Goal: Find specific page/section: Find specific page/section

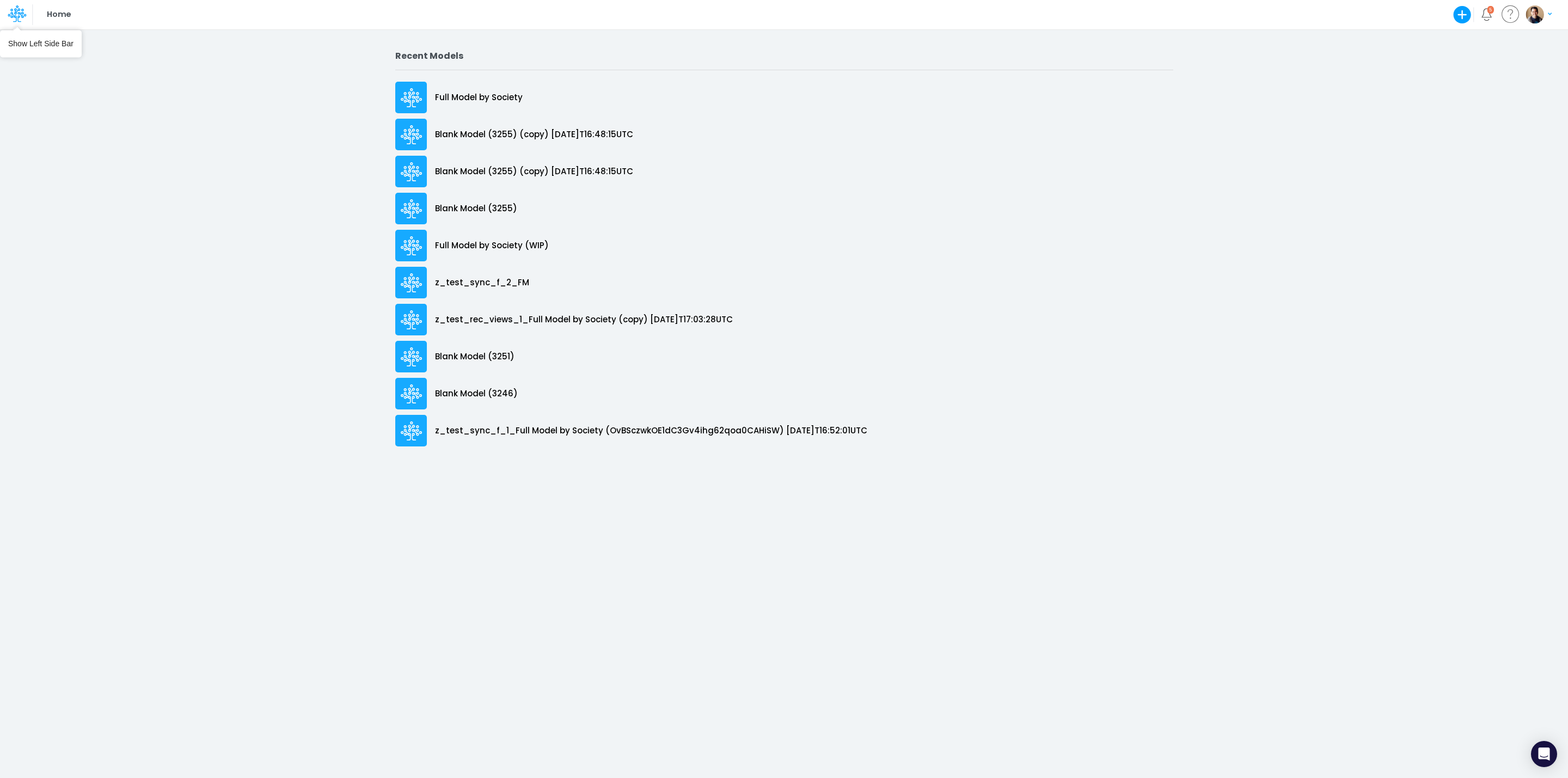
drag, startPoint x: 20, startPoint y: 11, endPoint x: 457, endPoint y: 9, distance: 437.0
click at [20, 11] on icon at bounding box center [16, 13] width 18 height 18
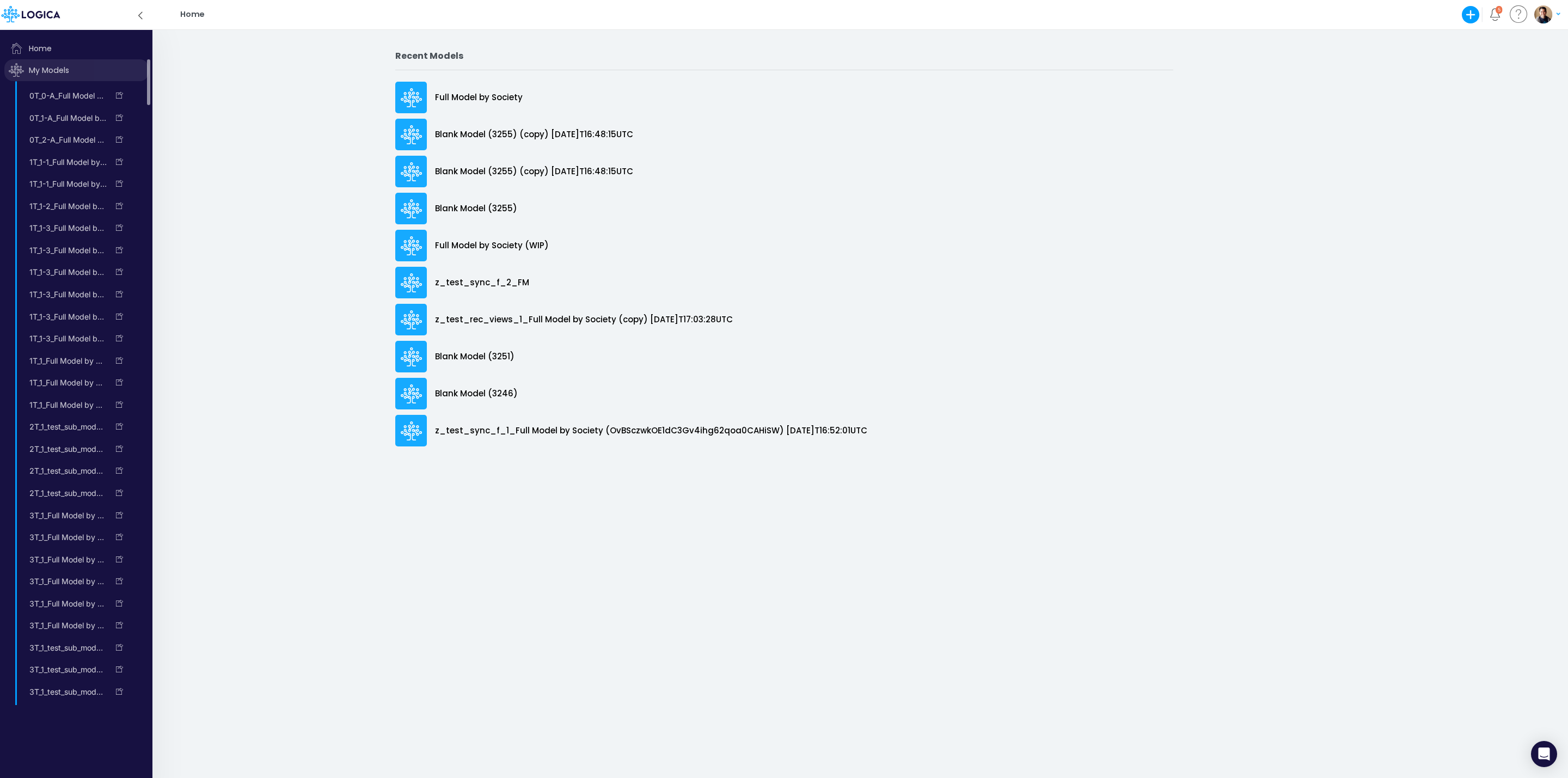
click at [45, 71] on span "My Models" at bounding box center [76, 70] width 144 height 22
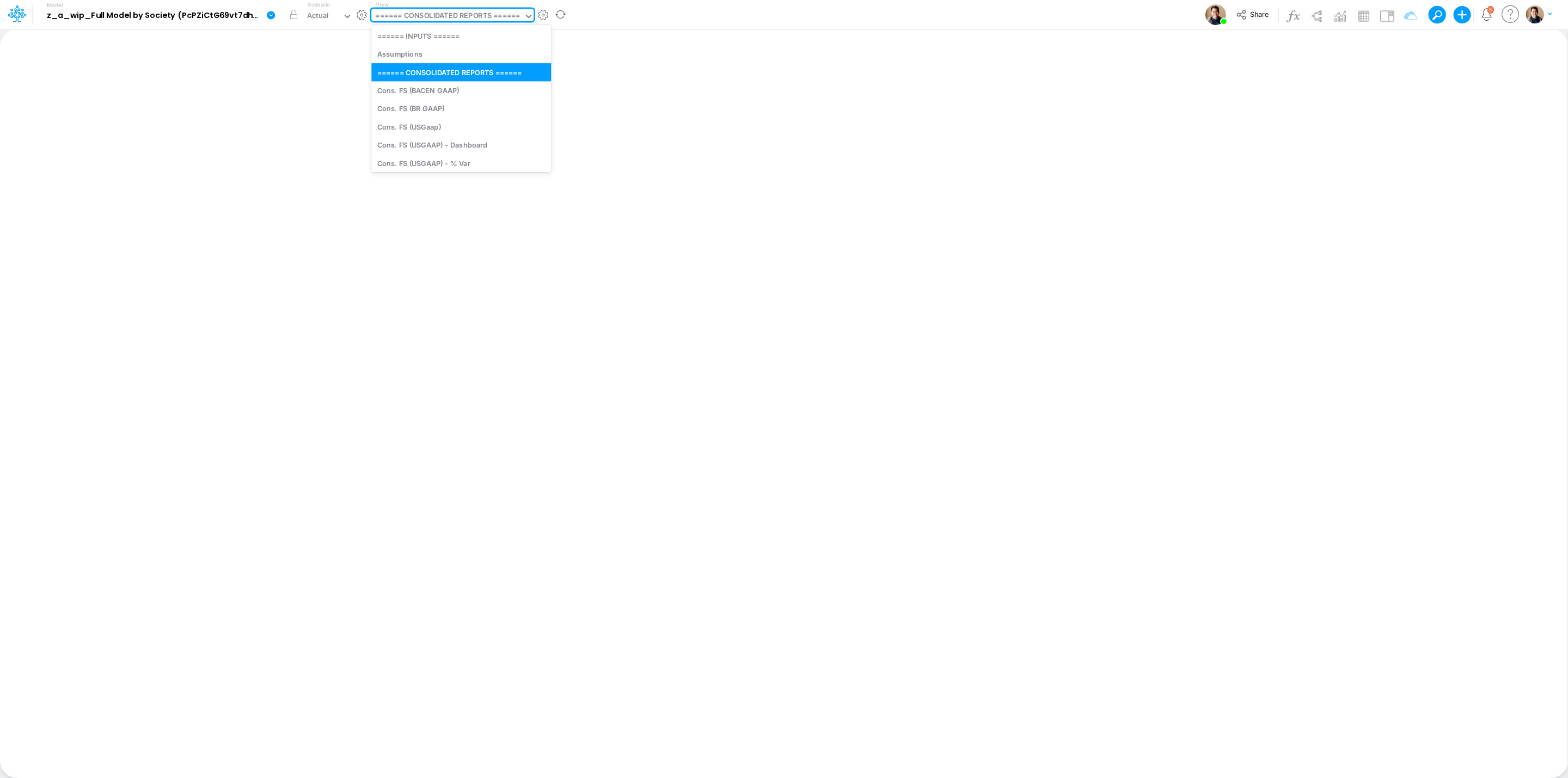
click at [478, 14] on div "====== CONSOLIDATED REPORTS ======" at bounding box center [448, 16] width 145 height 12
type input "f"
type input "01br"
click at [479, 57] on div "FS (01BR - IP)" at bounding box center [445, 54] width 147 height 18
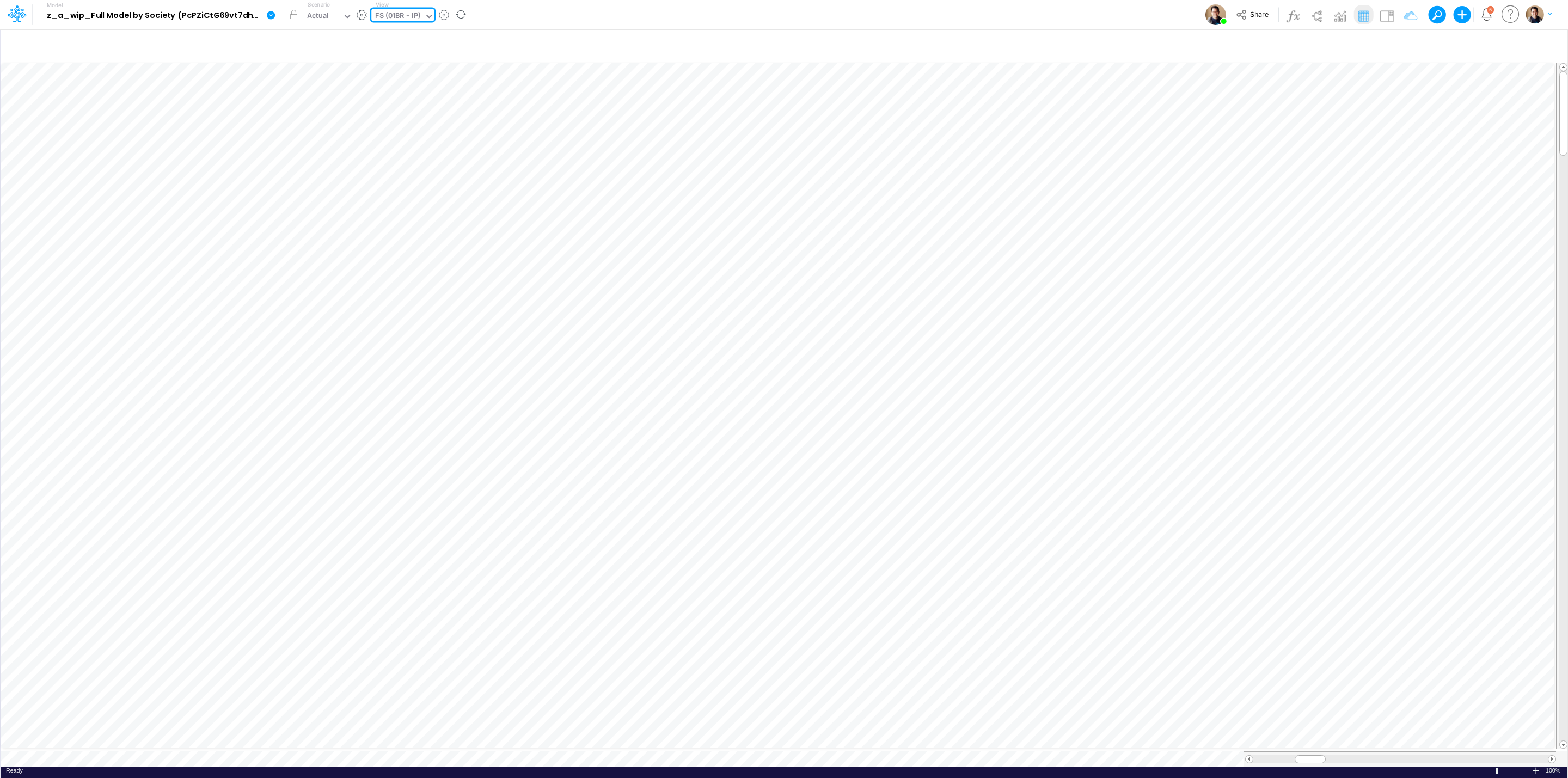
click at [389, 11] on div "FS (01BR - IP)" at bounding box center [397, 16] width 45 height 12
click at [379, 20] on div "FS (01BR - IP)" at bounding box center [397, 16] width 45 height 12
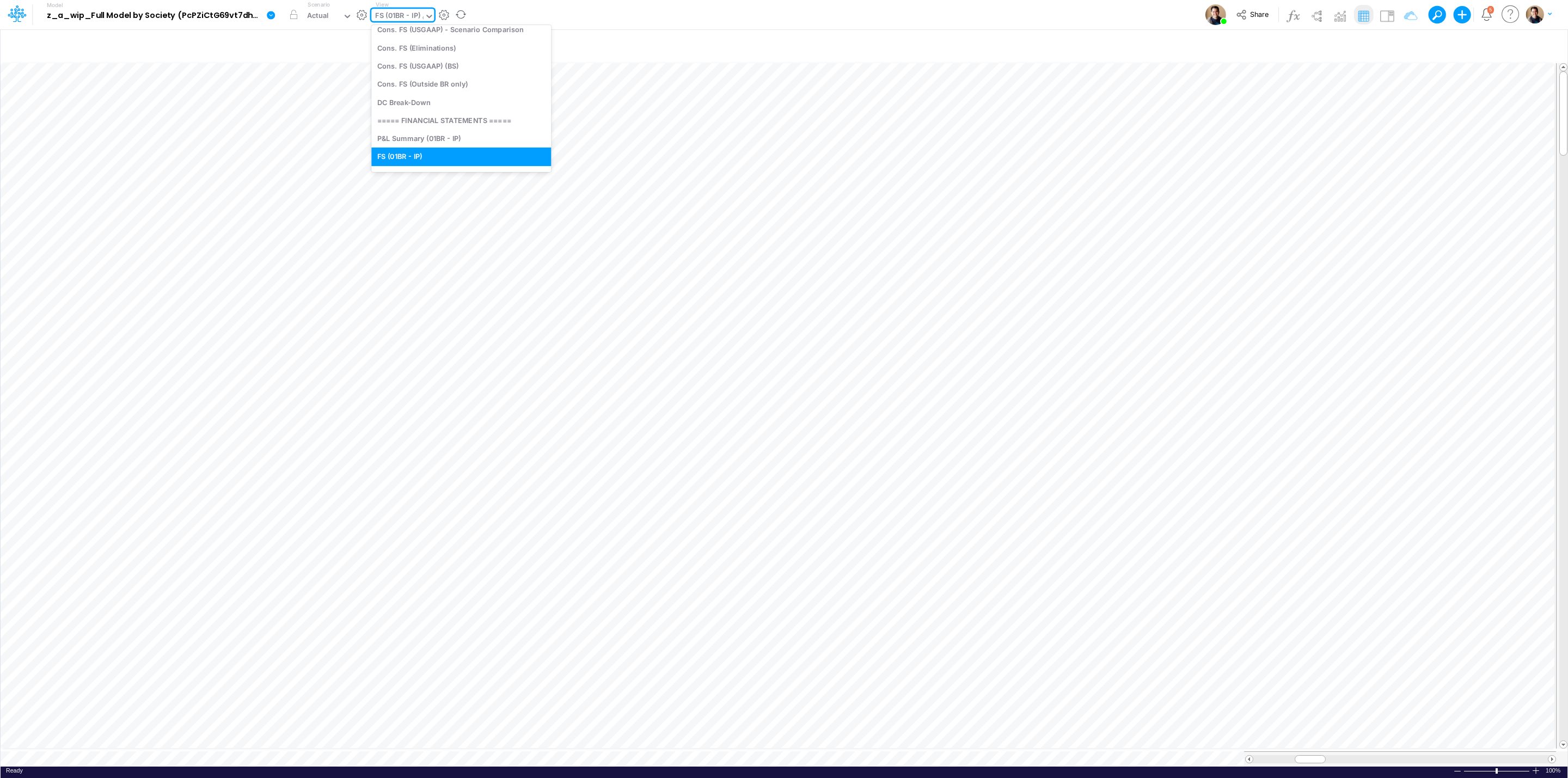
scroll to position [0, 0]
type input "dc by"
click at [455, 36] on div "DC by Vertical" at bounding box center [445, 35] width 147 height 18
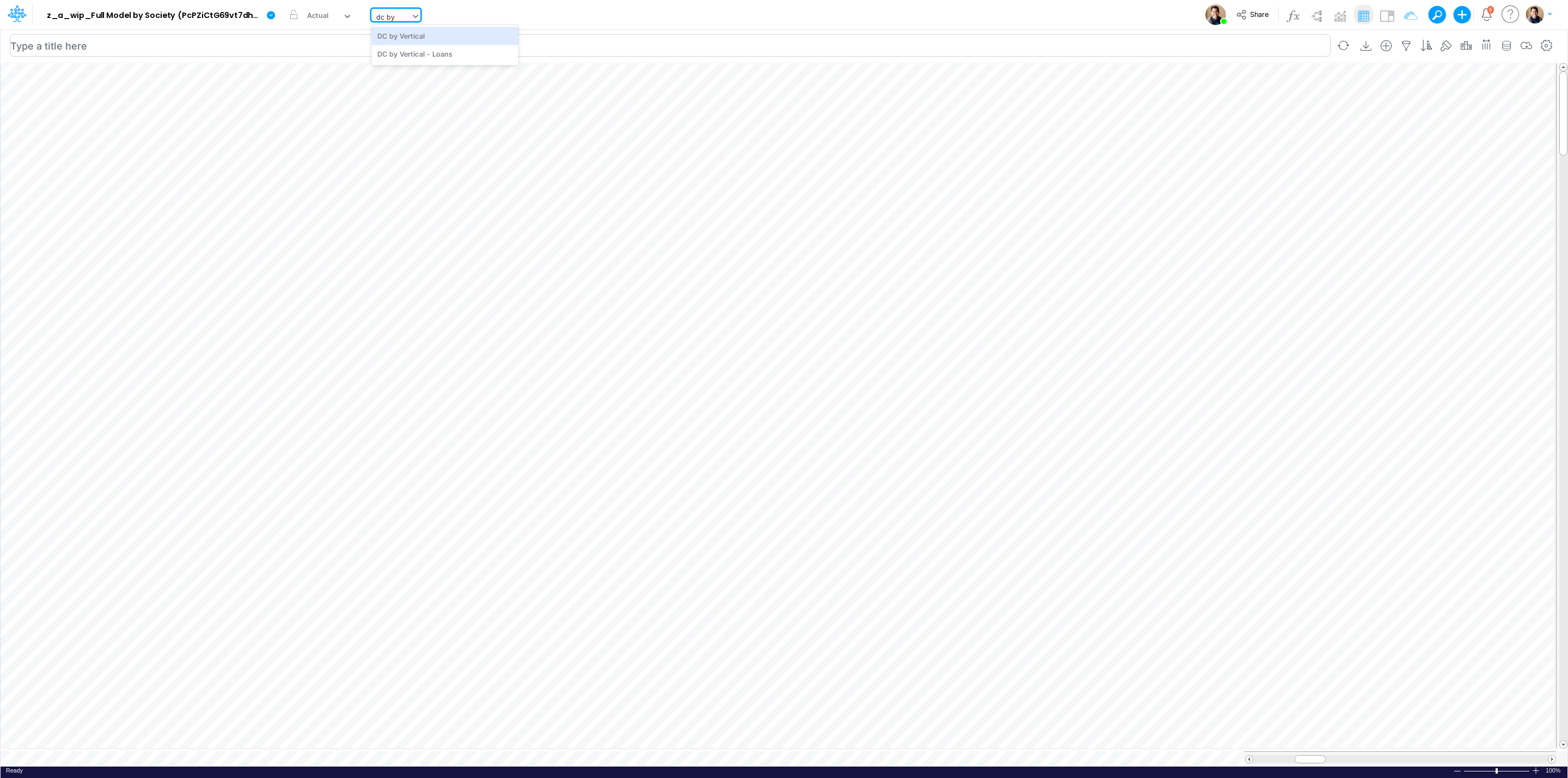
type input "DC by Vertical"
click at [1399, 43] on icon "button" at bounding box center [1407, 46] width 16 height 11
drag, startPoint x: 1400, startPoint y: 41, endPoint x: 1567, endPoint y: 98, distance: 176.5
click at [1400, 42] on icon "button" at bounding box center [1407, 46] width 16 height 11
click at [1340, 44] on button "button" at bounding box center [1343, 46] width 26 height 19
